Goal: Task Accomplishment & Management: Use online tool/utility

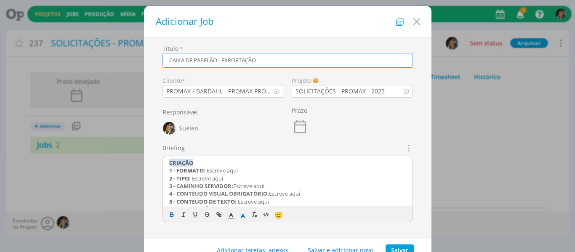
click at [275, 61] on input "CAIXA DE PAPELÃO - EXPORTAÇÃO" at bounding box center [288, 60] width 251 height 15
drag, startPoint x: 206, startPoint y: 171, endPoint x: 280, endPoint y: 171, distance: 73.7
click at [280, 171] on p "1 - FORMATO: Escreve aqui" at bounding box center [287, 171] width 237 height 8
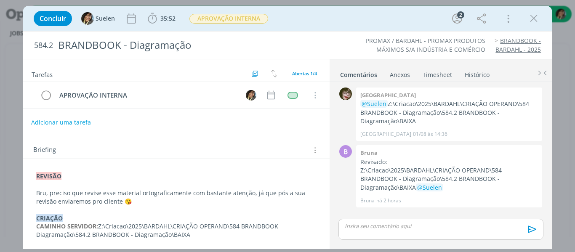
click at [69, 122] on button "Adicionar uma tarefa" at bounding box center [61, 122] width 60 height 14
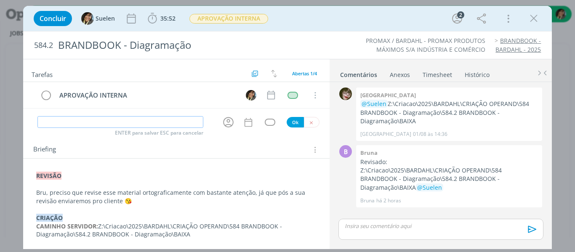
type input "L"
type input "ALTERAÇÃO INTERNA"
